Goal: Task Accomplishment & Management: Use online tool/utility

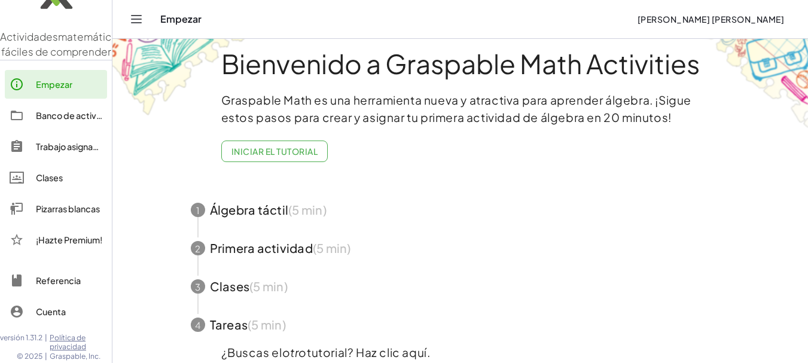
scroll to position [75, 0]
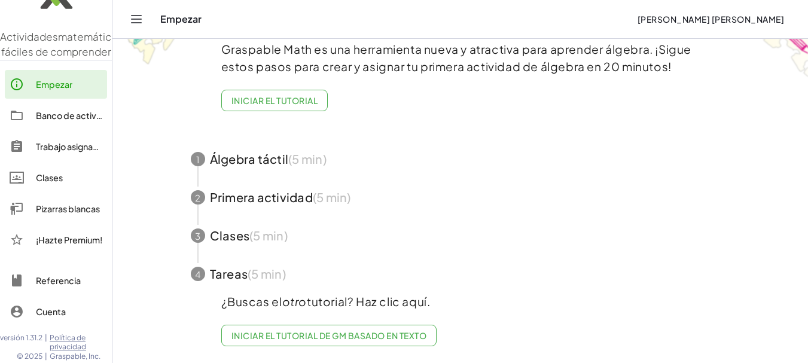
click at [44, 175] on font "Clases" at bounding box center [49, 177] width 27 height 11
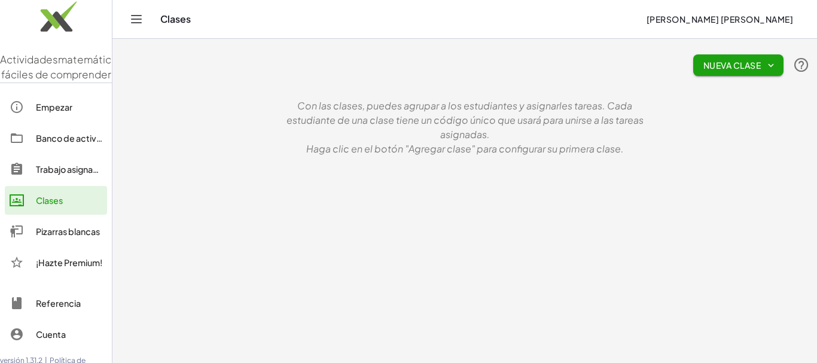
click at [740, 65] on font "Nueva clase" at bounding box center [732, 65] width 57 height 11
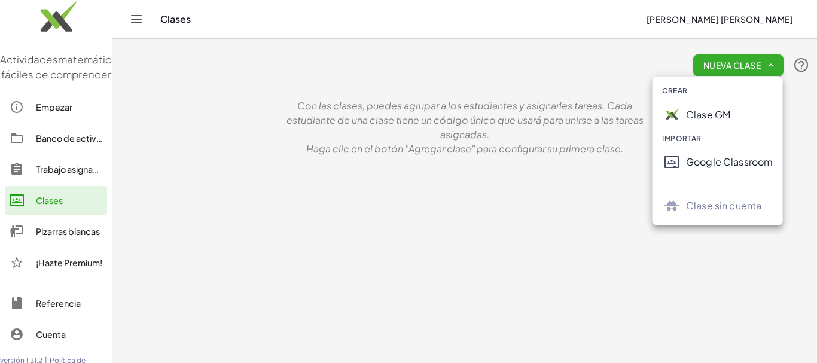
click at [718, 118] on font "Clase GM" at bounding box center [708, 114] width 44 height 13
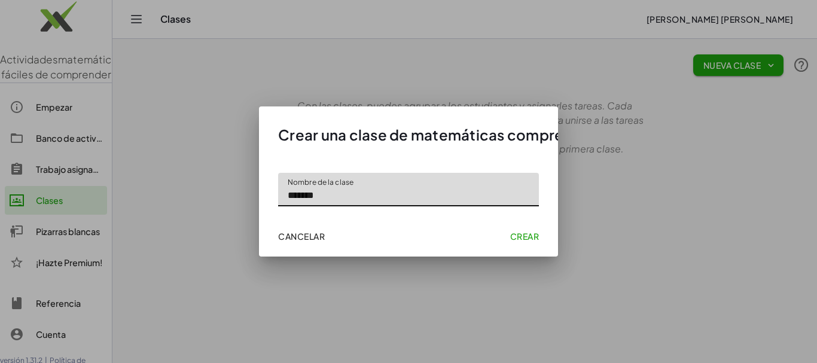
type input "*******"
click at [525, 237] on font "Crear" at bounding box center [524, 236] width 29 height 11
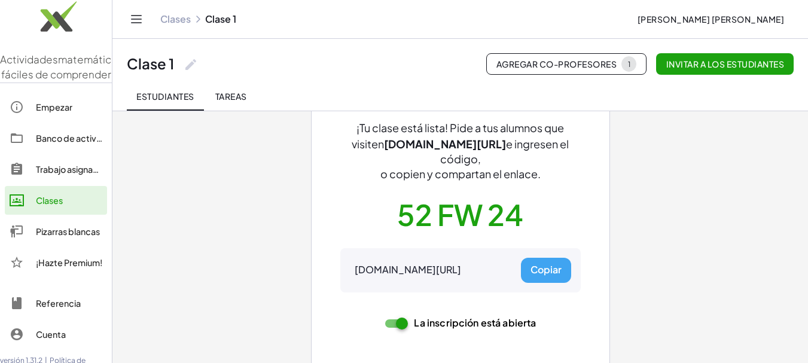
scroll to position [102, 0]
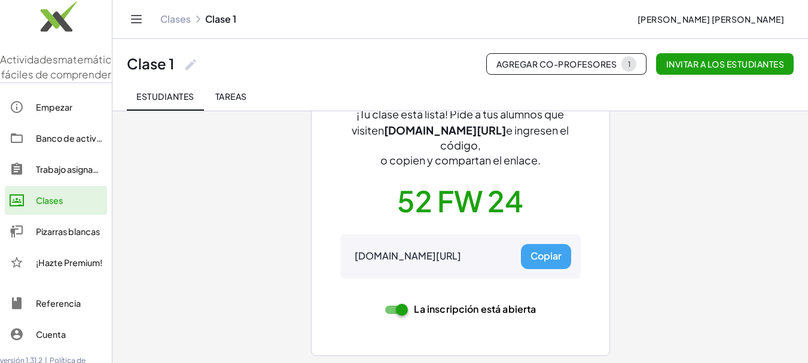
drag, startPoint x: 356, startPoint y: 257, endPoint x: 506, endPoint y: 257, distance: 149.6
click at [506, 257] on div "[DOMAIN_NAME][URL] Copiar" at bounding box center [460, 257] width 240 height 44
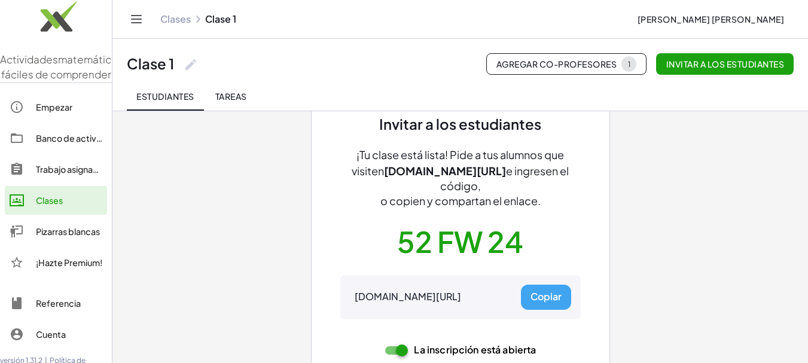
scroll to position [42, 0]
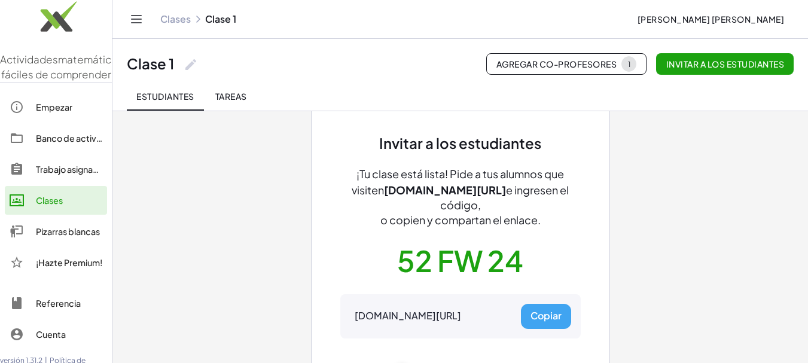
click at [547, 317] on font "Copiar" at bounding box center [546, 315] width 31 height 13
copy font "[DOMAIN_NAME][URL]"
click at [720, 69] on button "Invitar a los estudiantes" at bounding box center [725, 64] width 138 height 22
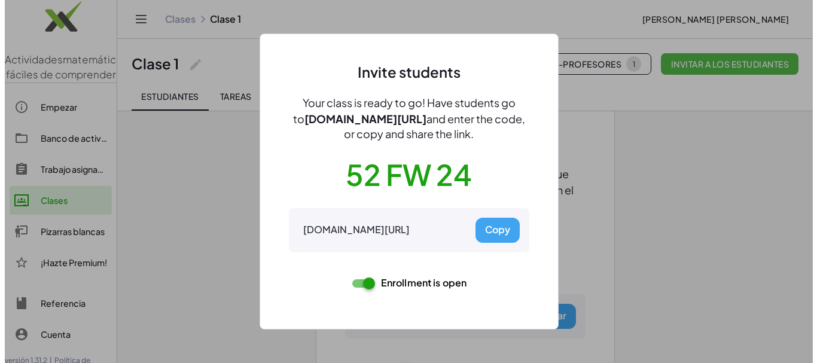
scroll to position [0, 0]
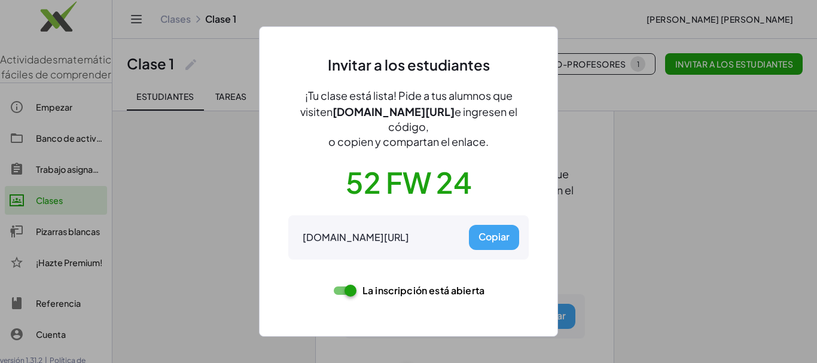
click at [492, 236] on font "Copiar" at bounding box center [494, 236] width 31 height 13
copy font "[DOMAIN_NAME][URL]"
click at [188, 196] on div at bounding box center [408, 181] width 817 height 363
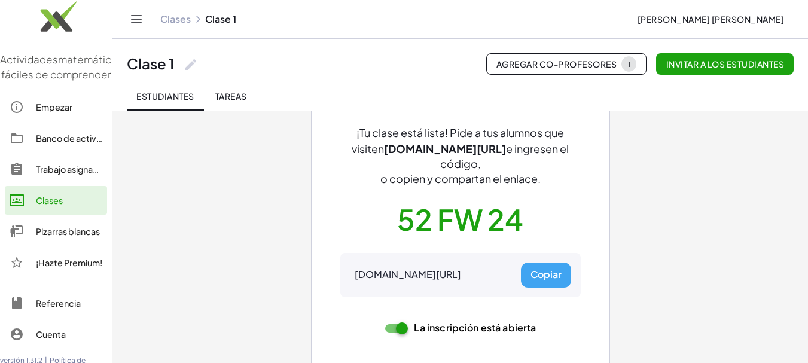
scroll to position [102, 0]
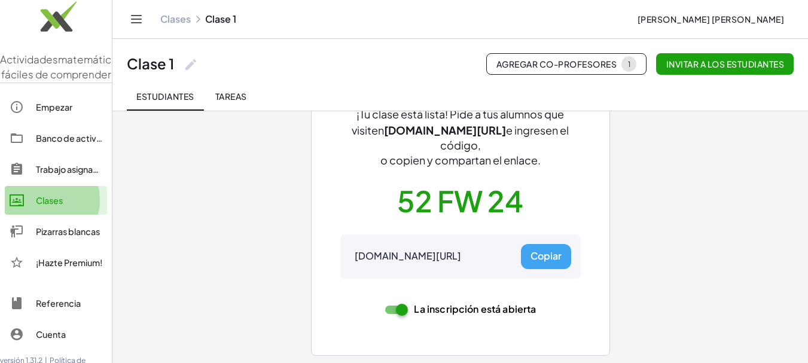
click at [48, 206] on font "Clases" at bounding box center [49, 200] width 27 height 11
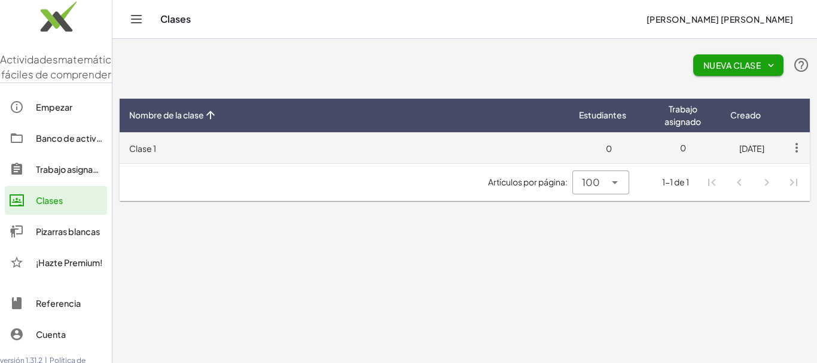
click at [274, 148] on td "Clase 1" at bounding box center [345, 147] width 450 height 31
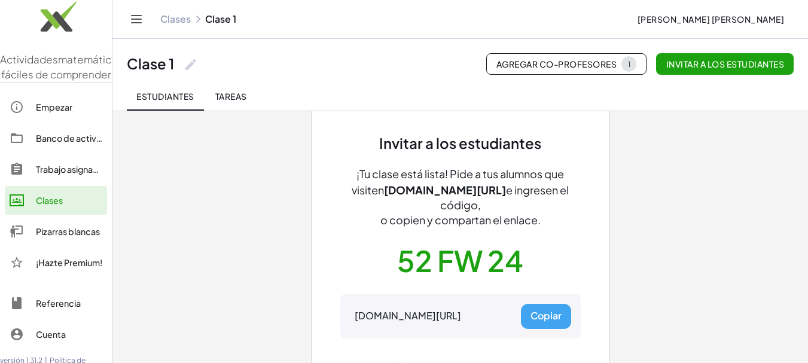
scroll to position [102, 0]
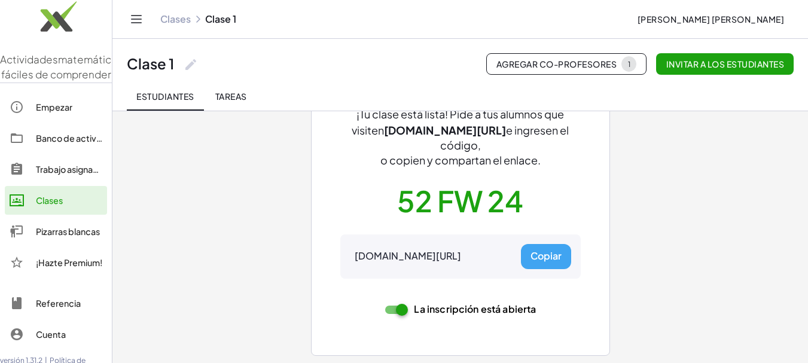
click at [188, 65] on icon at bounding box center [191, 64] width 14 height 14
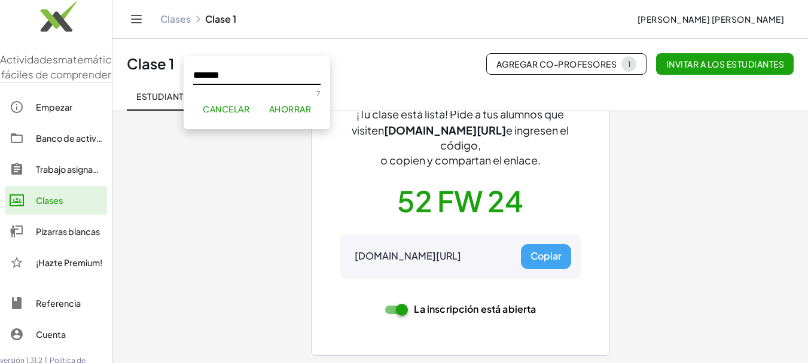
click at [238, 185] on div "Invitar a los estudiantes ¡Tu clase está lista! Pide a tus alumnos que visiten …" at bounding box center [460, 186] width 696 height 354
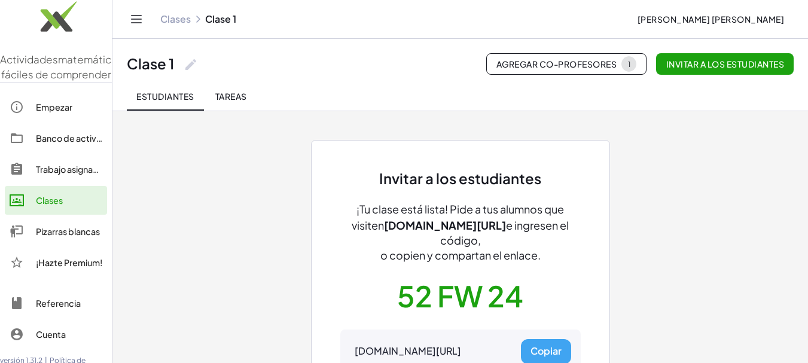
scroll to position [0, 0]
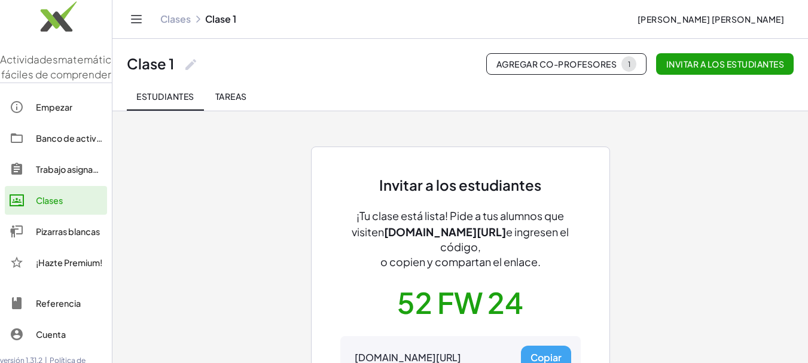
drag, startPoint x: 384, startPoint y: 233, endPoint x: 507, endPoint y: 233, distance: 123.2
click at [506, 233] on font "[DOMAIN_NAME][URL]" at bounding box center [445, 232] width 122 height 14
copy font "[DOMAIN_NAME][URL]"
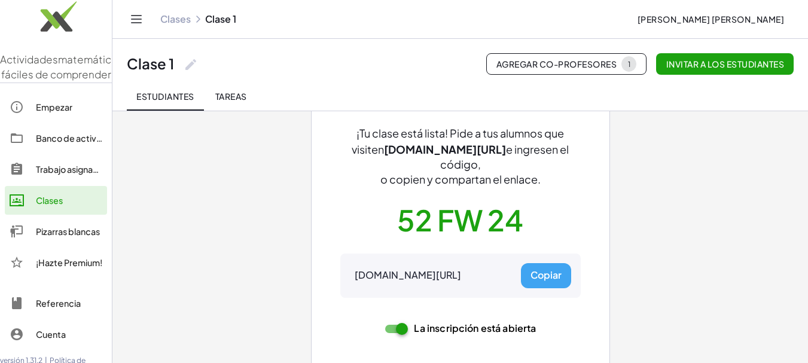
scroll to position [102, 0]
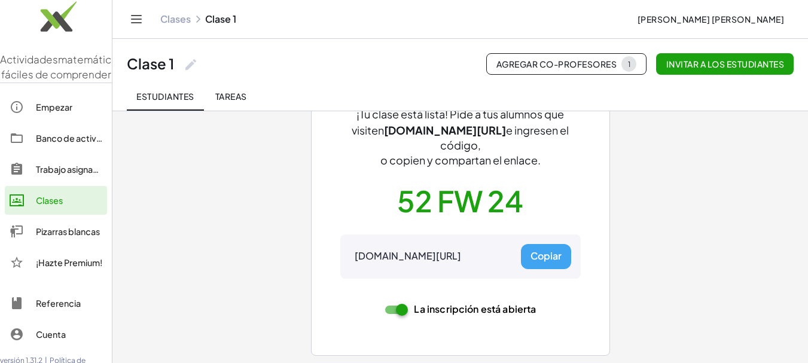
click at [544, 260] on font "Copiar" at bounding box center [546, 255] width 31 height 13
copy font "[DOMAIN_NAME][URL]"
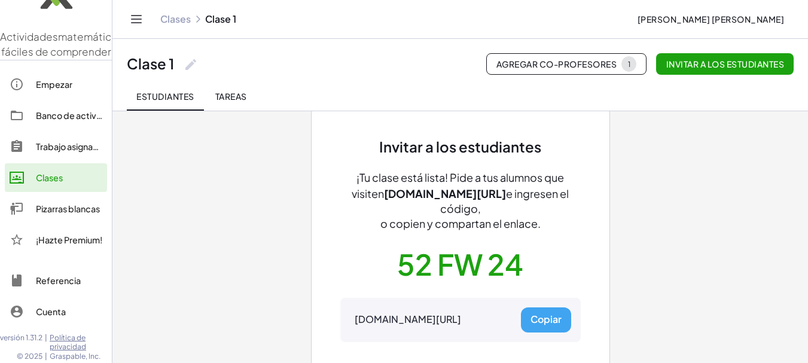
scroll to position [60, 0]
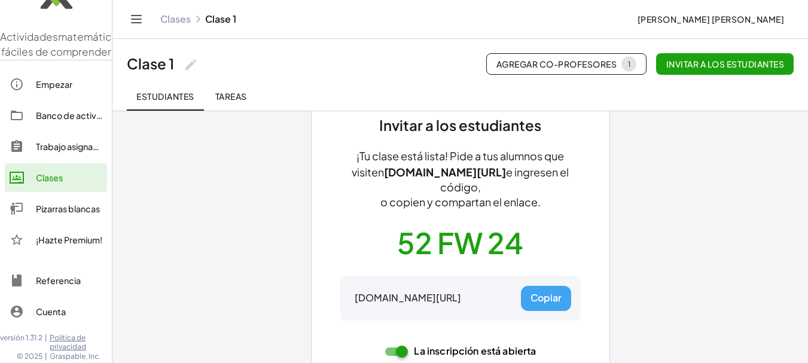
click at [62, 208] on font "Pizarras blancas" at bounding box center [68, 208] width 64 height 11
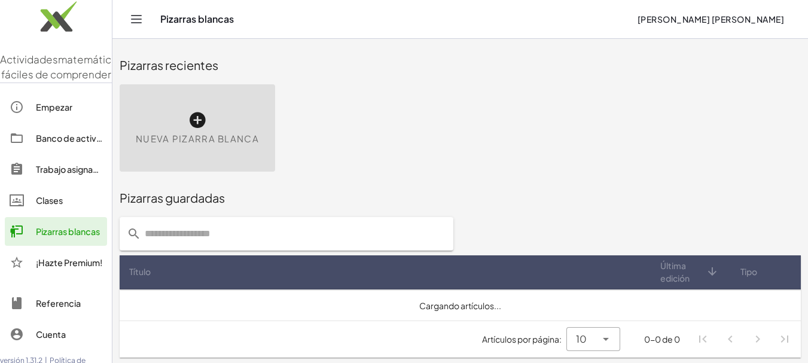
scroll to position [2, 0]
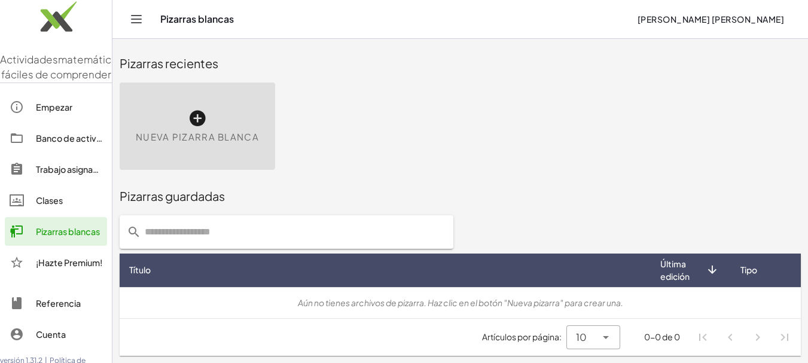
click at [209, 118] on div "Nueva pizarra blanca" at bounding box center [198, 126] width 156 height 87
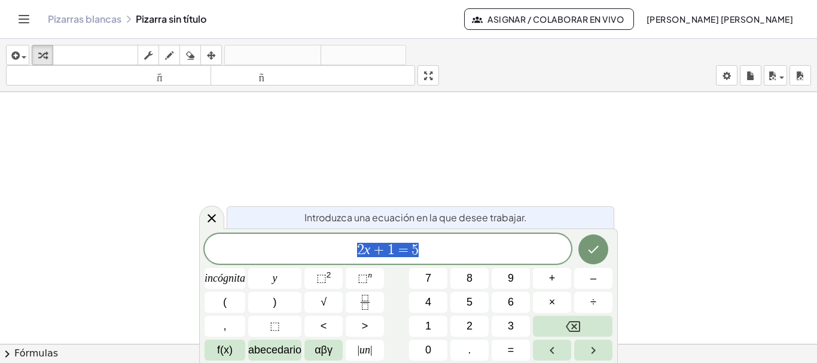
scroll to position [756, 0]
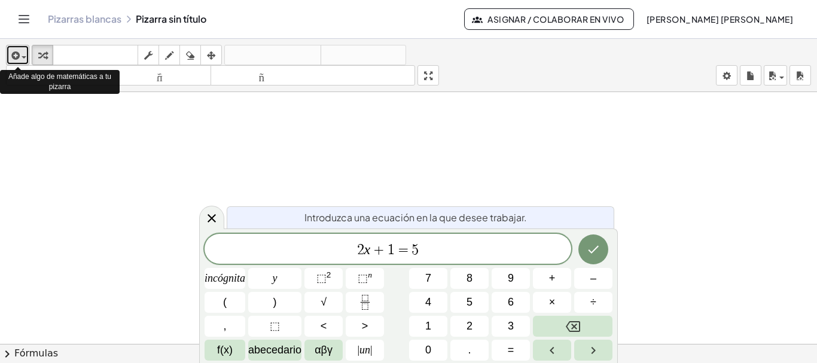
click at [17, 56] on icon "button" at bounding box center [14, 55] width 11 height 14
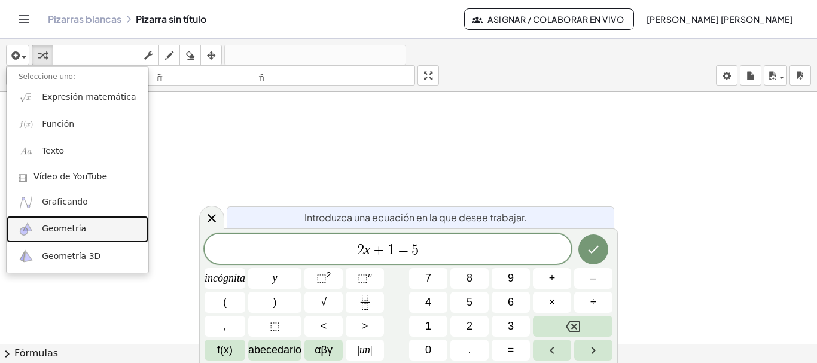
click at [62, 227] on font "Geometría" at bounding box center [64, 229] width 44 height 10
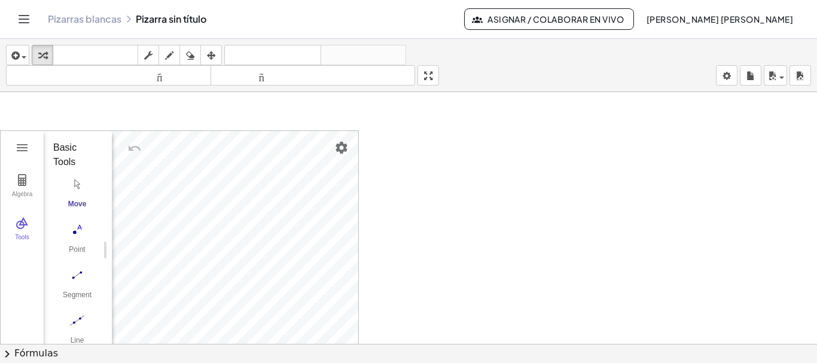
scroll to position [696, 0]
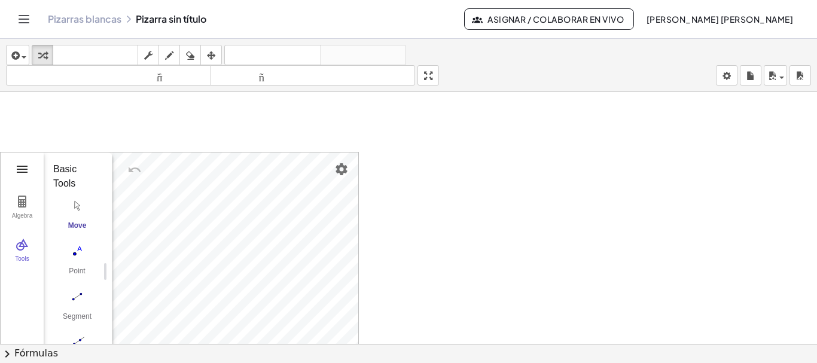
click at [23, 166] on img "Geometry" at bounding box center [22, 169] width 14 height 14
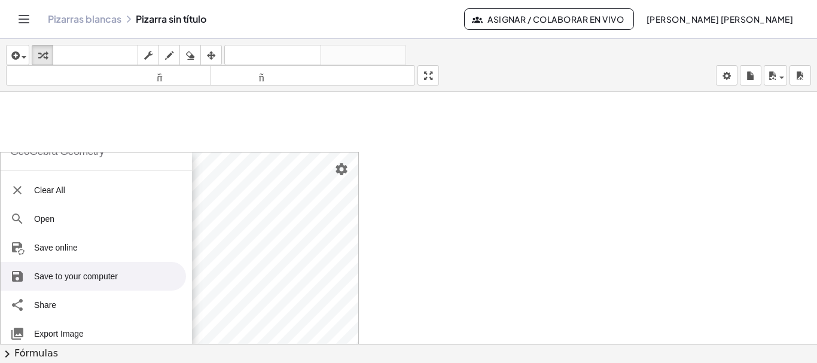
scroll to position [0, 0]
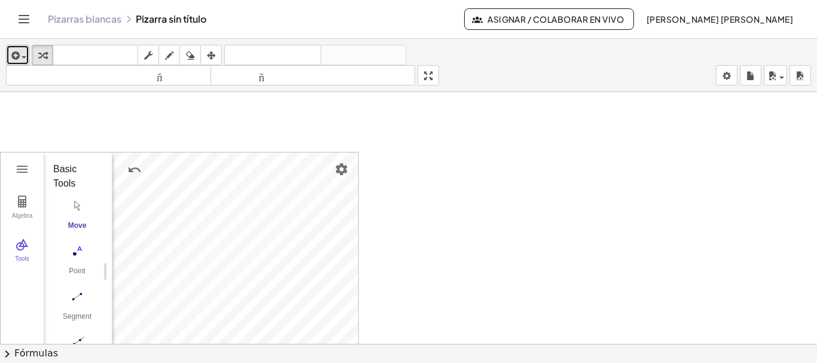
click at [20, 54] on span "button" at bounding box center [21, 57] width 2 height 8
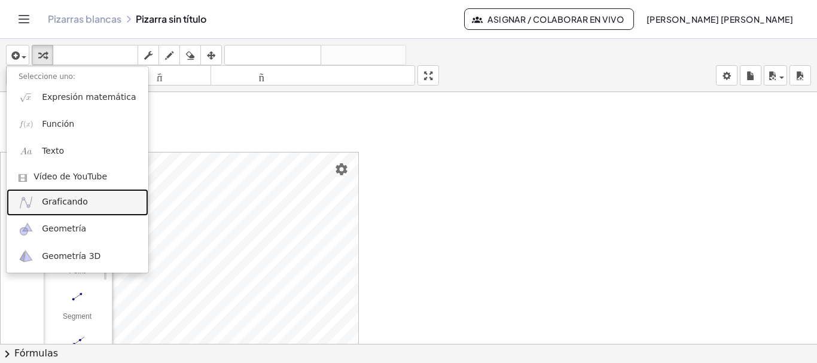
click at [71, 203] on font "Graficando" at bounding box center [65, 202] width 46 height 10
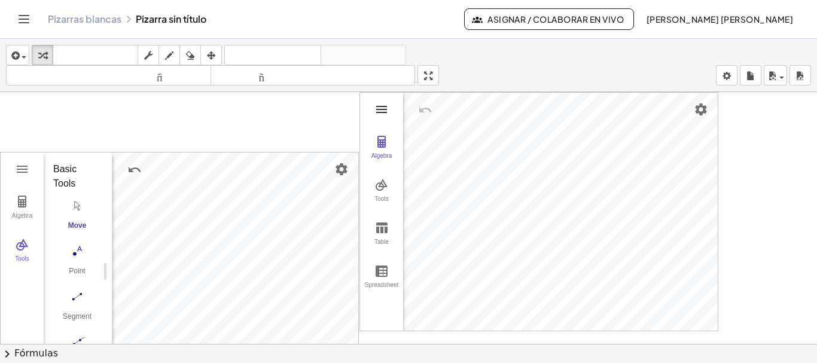
click at [387, 109] on img "Graphing Calculator" at bounding box center [381, 109] width 14 height 14
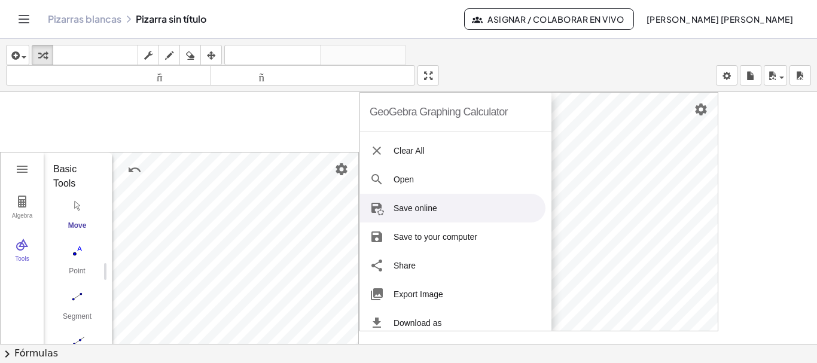
click at [22, 167] on img "Geometry" at bounding box center [22, 169] width 14 height 14
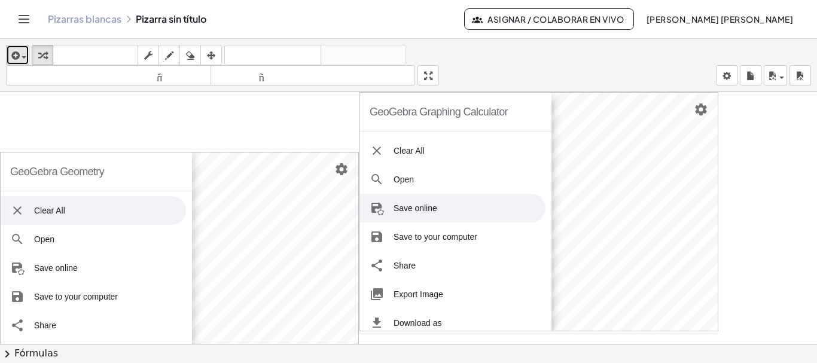
click at [21, 57] on span "button" at bounding box center [21, 57] width 2 height 8
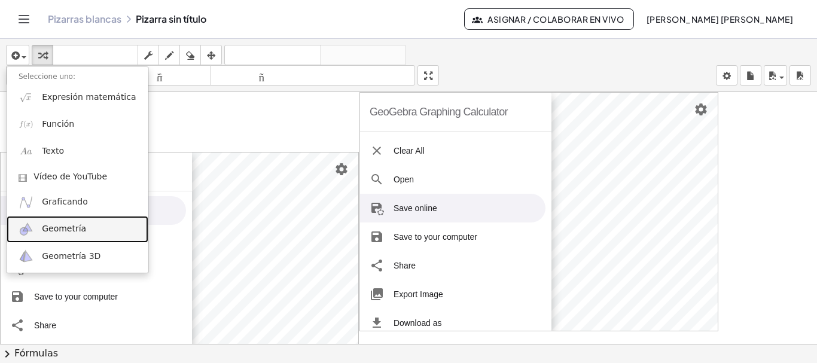
click at [74, 225] on font "Geometría" at bounding box center [64, 229] width 44 height 10
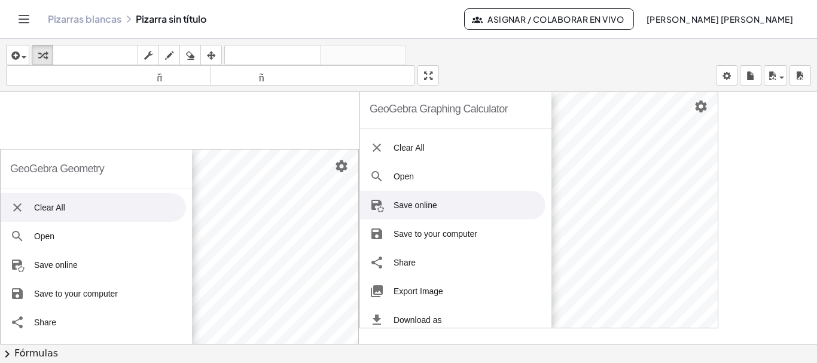
scroll to position [636, 0]
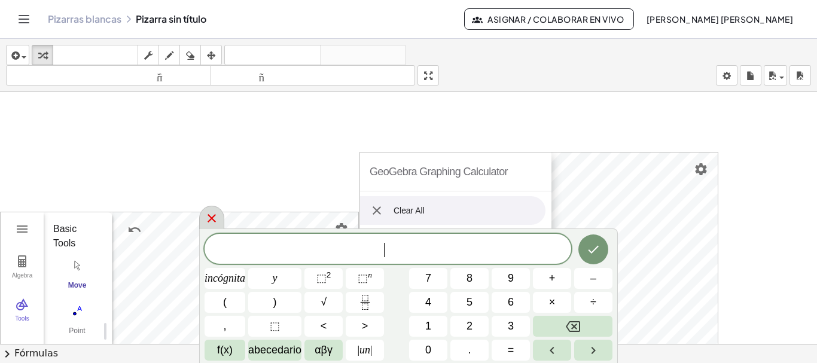
click at [211, 223] on icon at bounding box center [212, 218] width 14 height 14
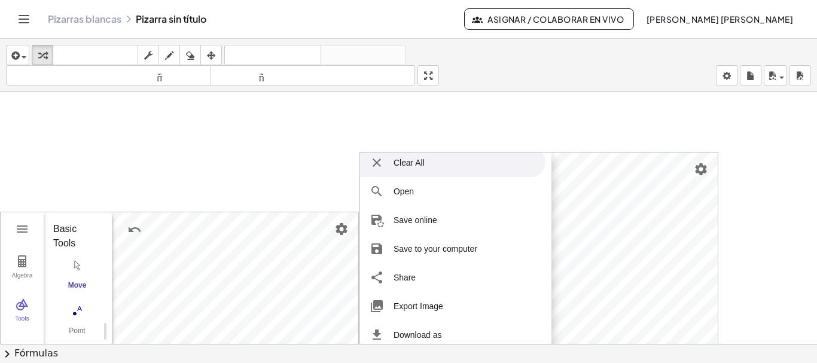
scroll to position [60, 0]
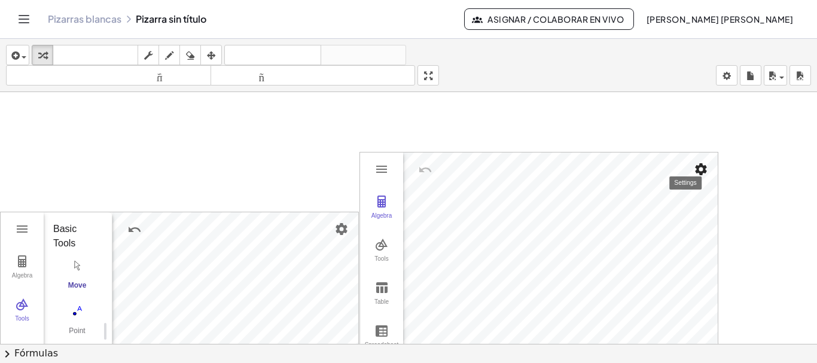
click at [703, 171] on img "Settings" at bounding box center [701, 169] width 14 height 14
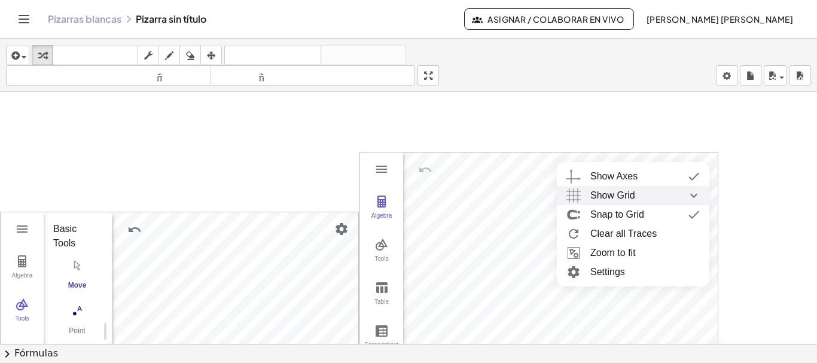
scroll to position [756, 0]
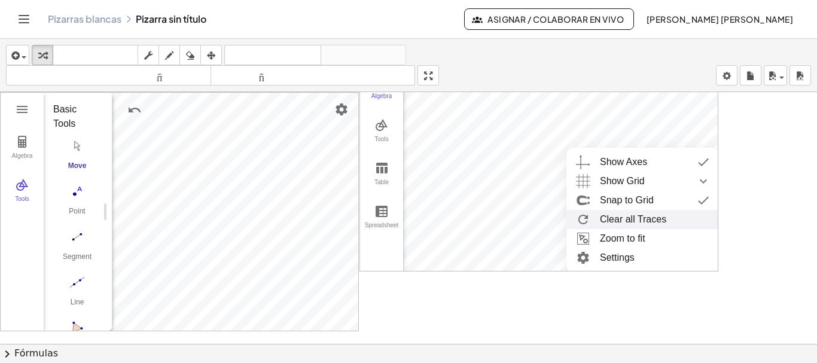
click at [645, 220] on li "Clear all Traces" at bounding box center [643, 219] width 153 height 19
click at [614, 256] on li "Settings" at bounding box center [643, 257] width 153 height 19
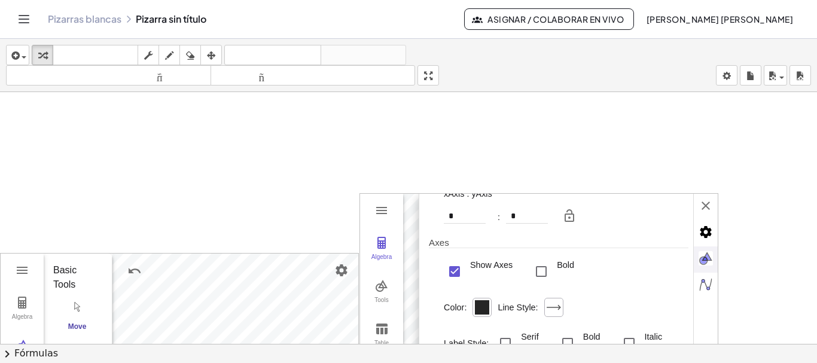
scroll to position [516, 0]
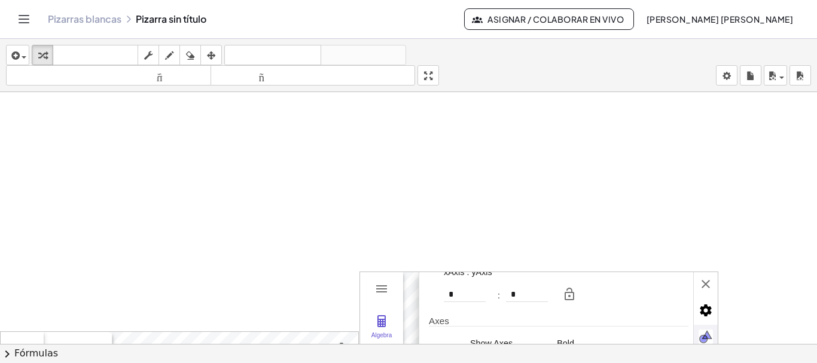
click at [749, 208] on div at bounding box center [408, 205] width 817 height 1259
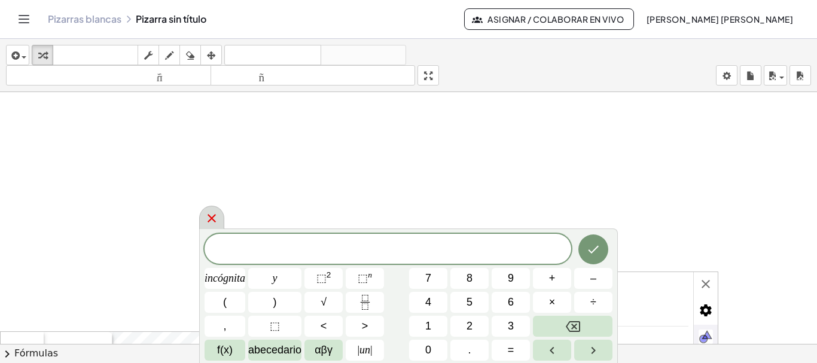
click at [212, 214] on icon at bounding box center [212, 218] width 14 height 14
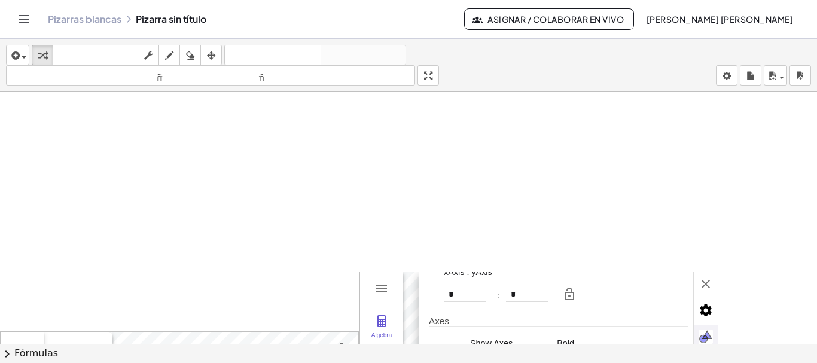
scroll to position [636, 0]
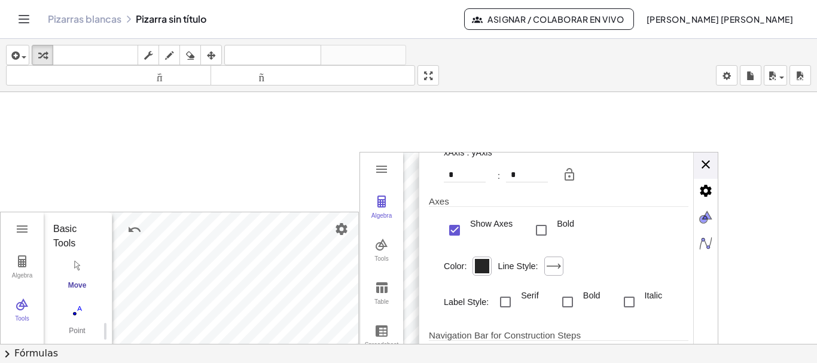
click at [705, 163] on div "Basic xAxis yAxis Grid Dimensions x Min: ***** x Max: **** y Min: ***** y Max: …" at bounding box center [568, 272] width 299 height 239
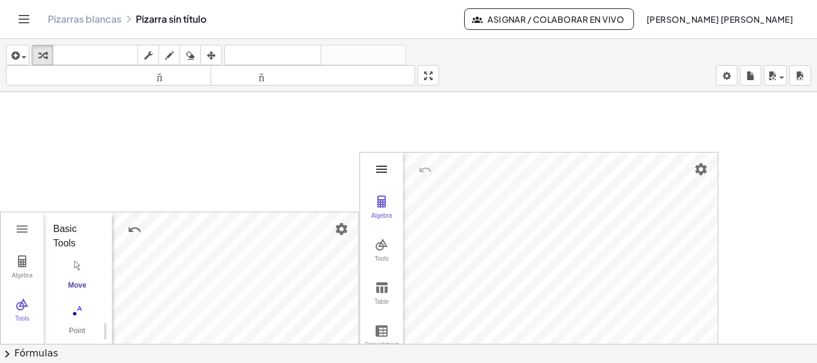
click at [382, 166] on img "Graphing Calculator" at bounding box center [381, 169] width 14 height 14
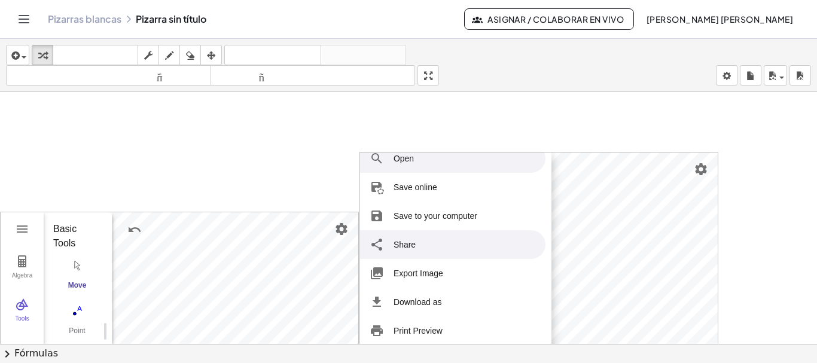
scroll to position [27, 0]
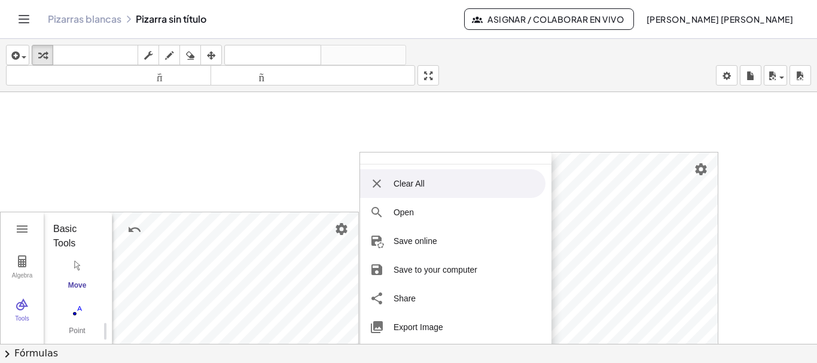
click at [378, 185] on img "Graphing Calculator" at bounding box center [377, 183] width 14 height 14
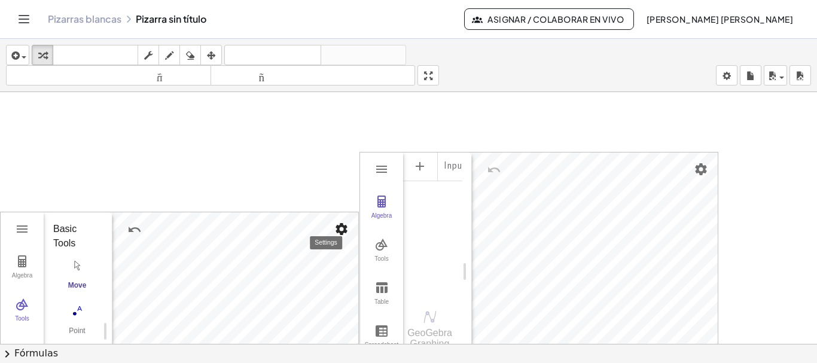
click at [345, 229] on img "Settings" at bounding box center [341, 229] width 14 height 14
click at [285, 186] on div at bounding box center [408, 85] width 817 height 1259
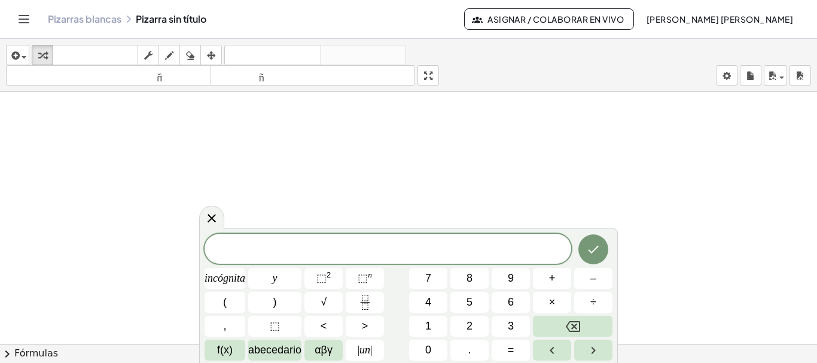
scroll to position [397, 0]
click at [211, 218] on icon at bounding box center [212, 218] width 8 height 8
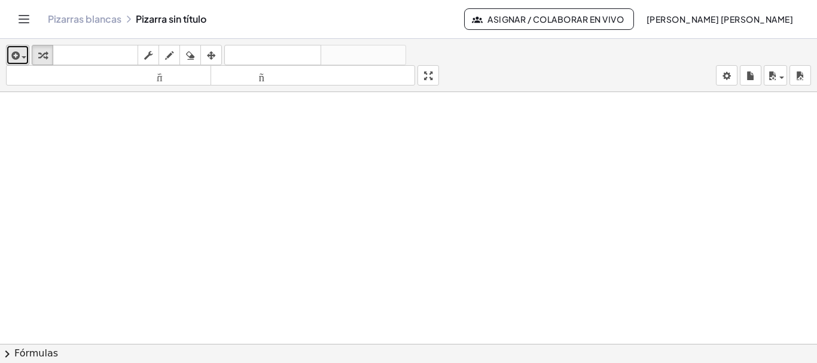
click at [23, 57] on span "button" at bounding box center [24, 57] width 5 height 2
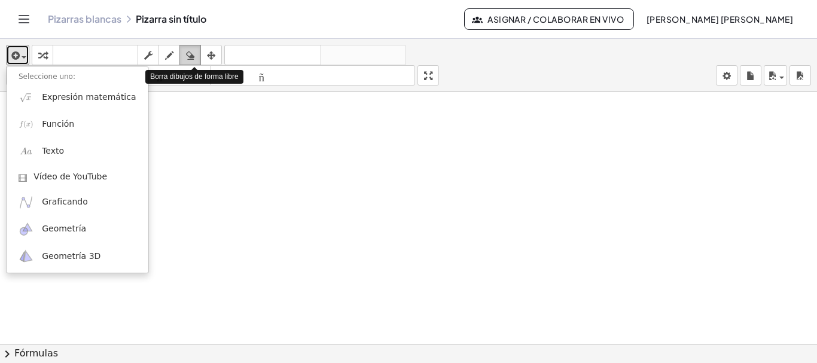
click at [192, 54] on icon "button" at bounding box center [190, 55] width 8 height 14
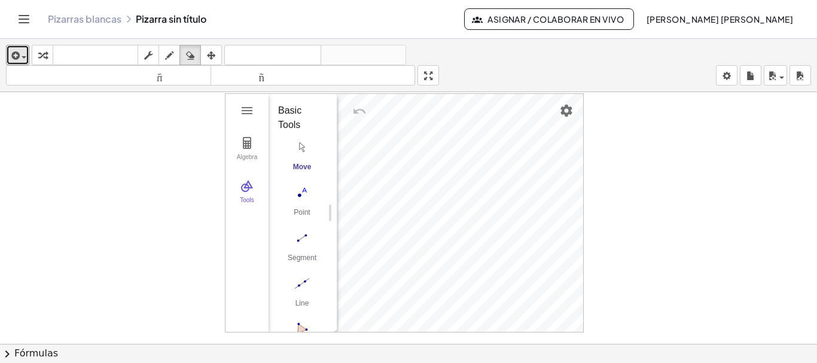
scroll to position [0, 0]
drag, startPoint x: 397, startPoint y: 160, endPoint x: 499, endPoint y: 187, distance: 105.8
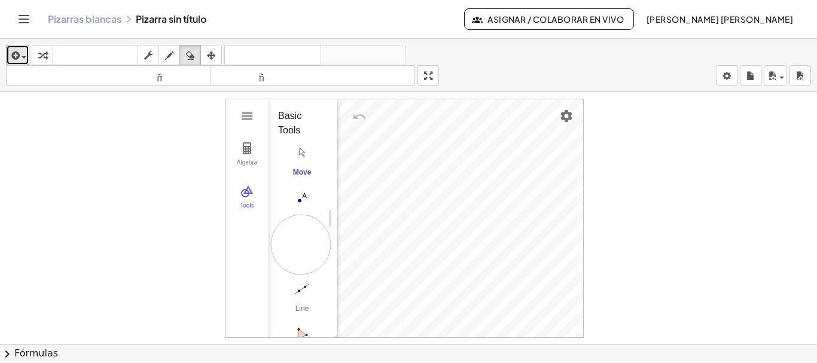
drag, startPoint x: 386, startPoint y: 157, endPoint x: 469, endPoint y: 211, distance: 99.1
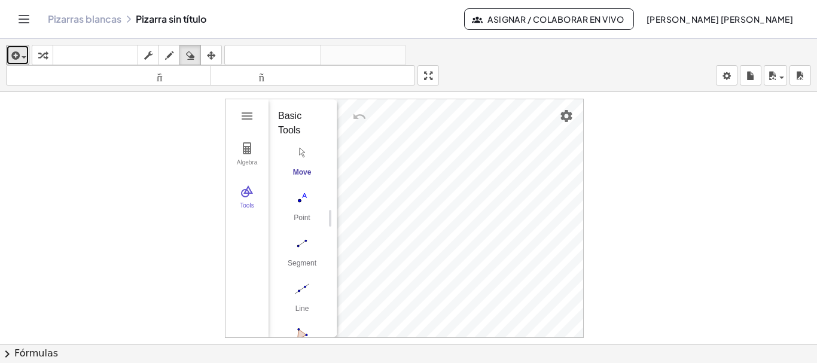
drag, startPoint x: 398, startPoint y: 182, endPoint x: 386, endPoint y: 185, distance: 12.5
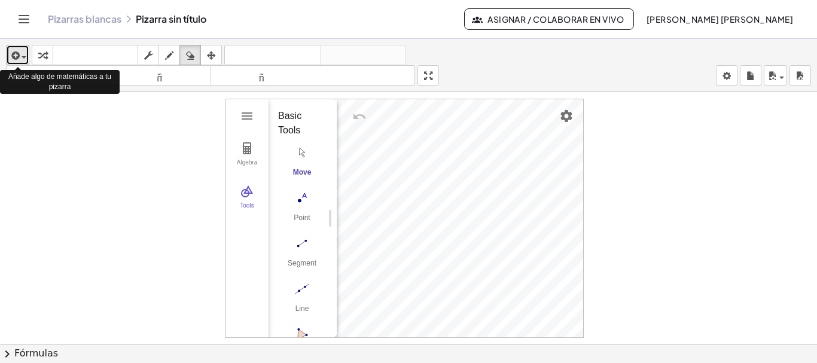
click at [14, 51] on icon "button" at bounding box center [14, 55] width 11 height 14
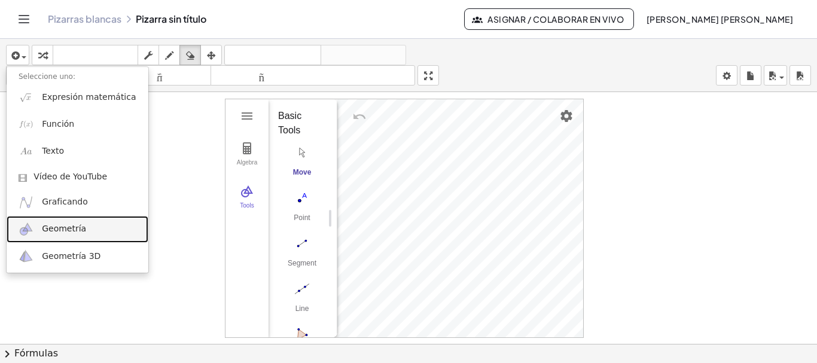
click at [69, 229] on font "Geometría" at bounding box center [64, 229] width 44 height 10
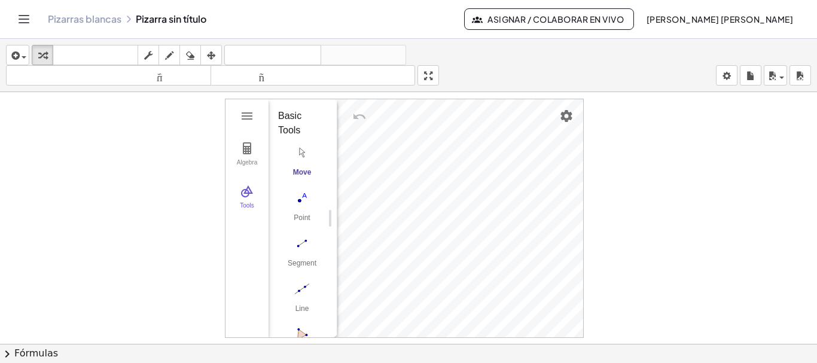
drag, startPoint x: 299, startPoint y: 202, endPoint x: 333, endPoint y: 202, distance: 33.5
click at [299, 202] on img "Point. Select position or line, function, or curve" at bounding box center [302, 197] width 48 height 19
click at [304, 244] on img "Segment. Select two points or positions" at bounding box center [302, 243] width 48 height 19
click at [313, 308] on img "Move. Drag or select object" at bounding box center [306, 316] width 29 height 29
click at [298, 202] on img "Point. Select position or line, function, or curve" at bounding box center [302, 197] width 48 height 19
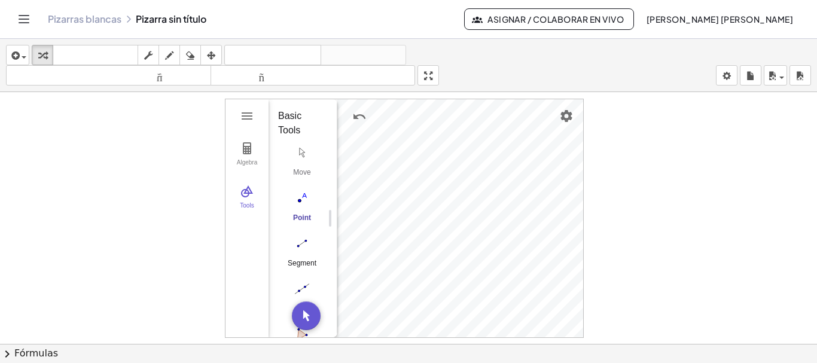
click at [304, 239] on img "Segment. Select two points or positions" at bounding box center [302, 243] width 48 height 19
click at [309, 318] on img "Move. Drag or select object" at bounding box center [306, 316] width 29 height 29
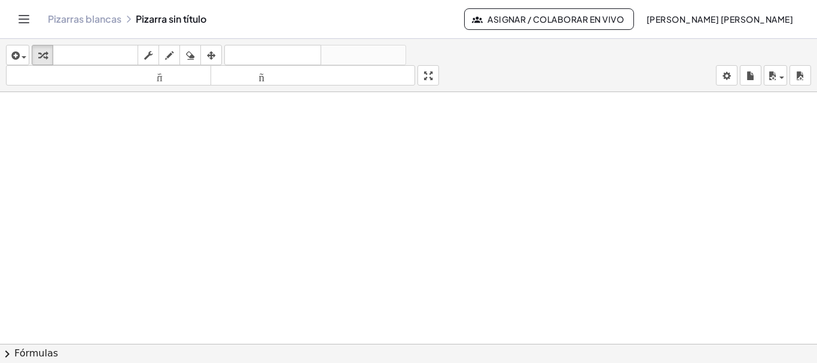
scroll to position [479, 0]
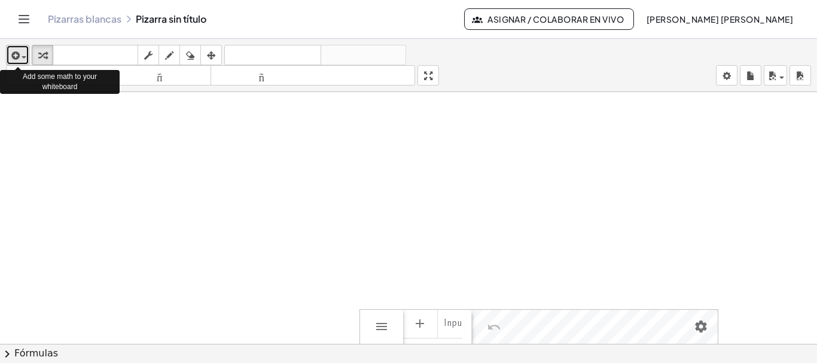
click at [21, 57] on span "button" at bounding box center [21, 57] width 2 height 8
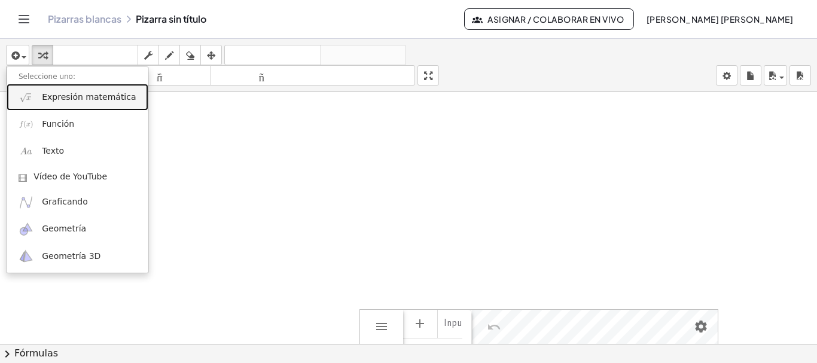
click at [72, 95] on font "Expresión matemática" at bounding box center [89, 97] width 94 height 10
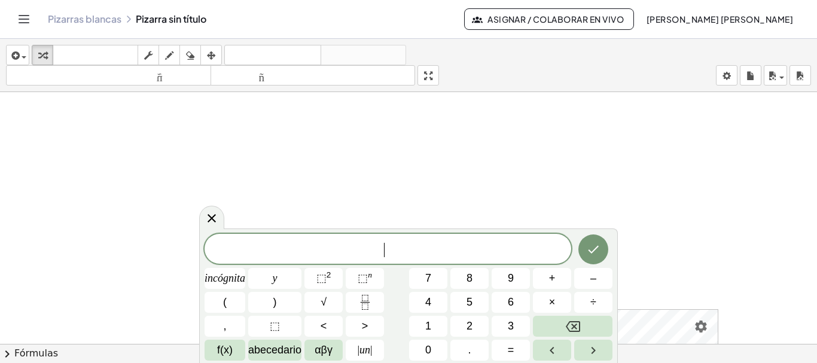
scroll to position [239, 0]
